Goal: Browse casually

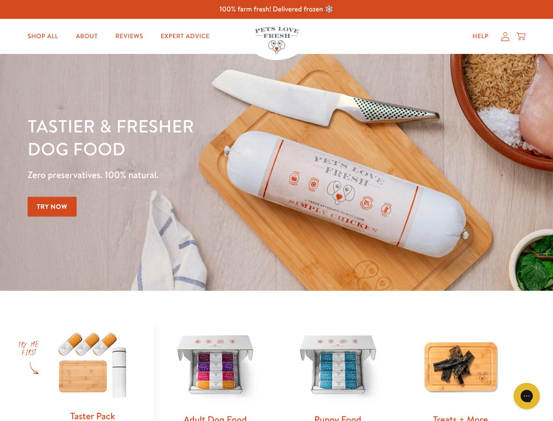
click at [276, 210] on div "Tastier & fresher dog food Zero preservatives. 100% natural. Try Now" at bounding box center [194, 172] width 332 height 116
click at [527, 396] on icon "Gorgias live chat" at bounding box center [527, 395] width 8 height 8
